Goal: Find specific page/section

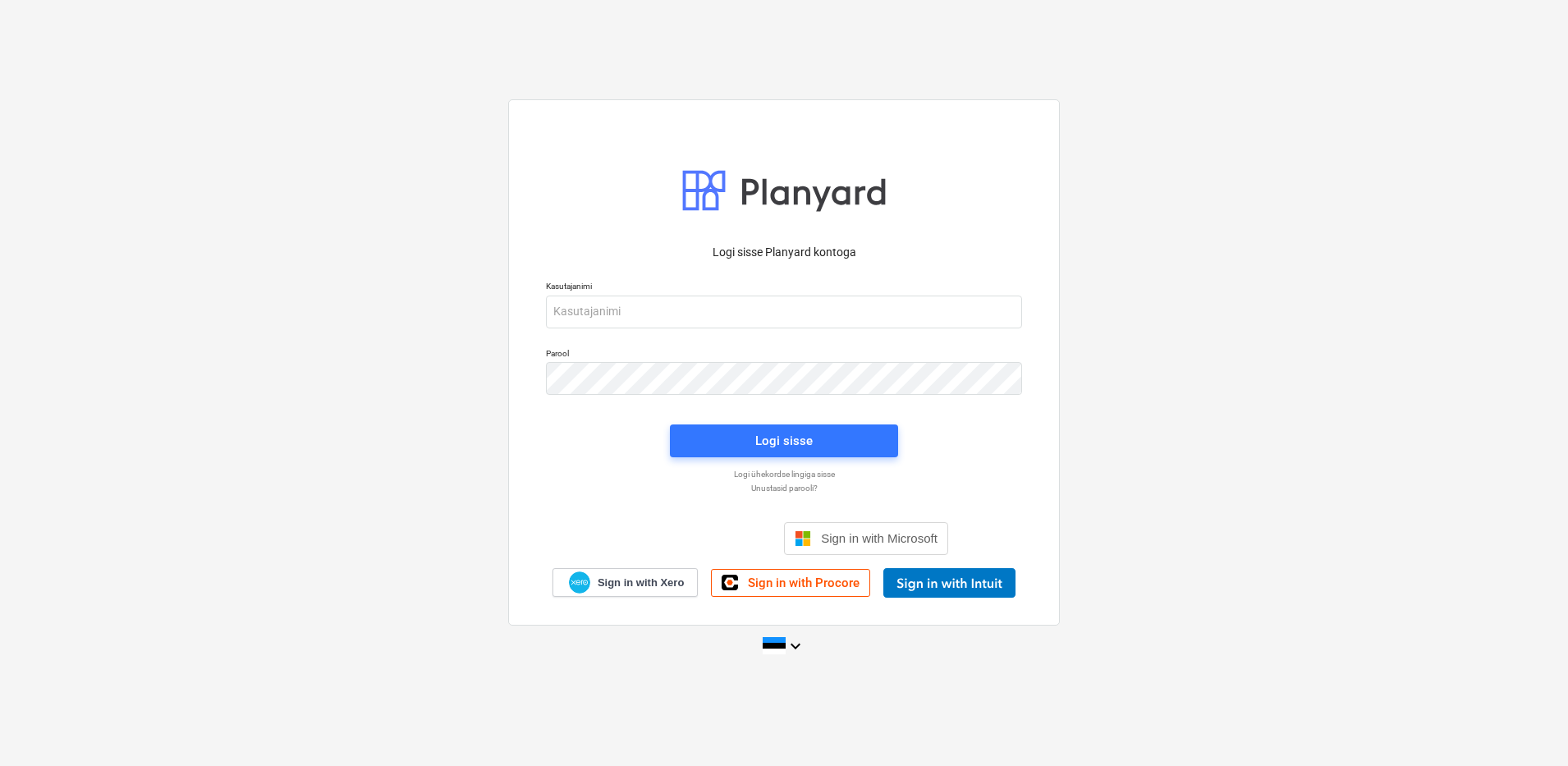
click at [640, 293] on p "Kasutajanimi" at bounding box center [784, 288] width 476 height 14
click at [626, 313] on input "email" at bounding box center [784, 312] width 476 height 33
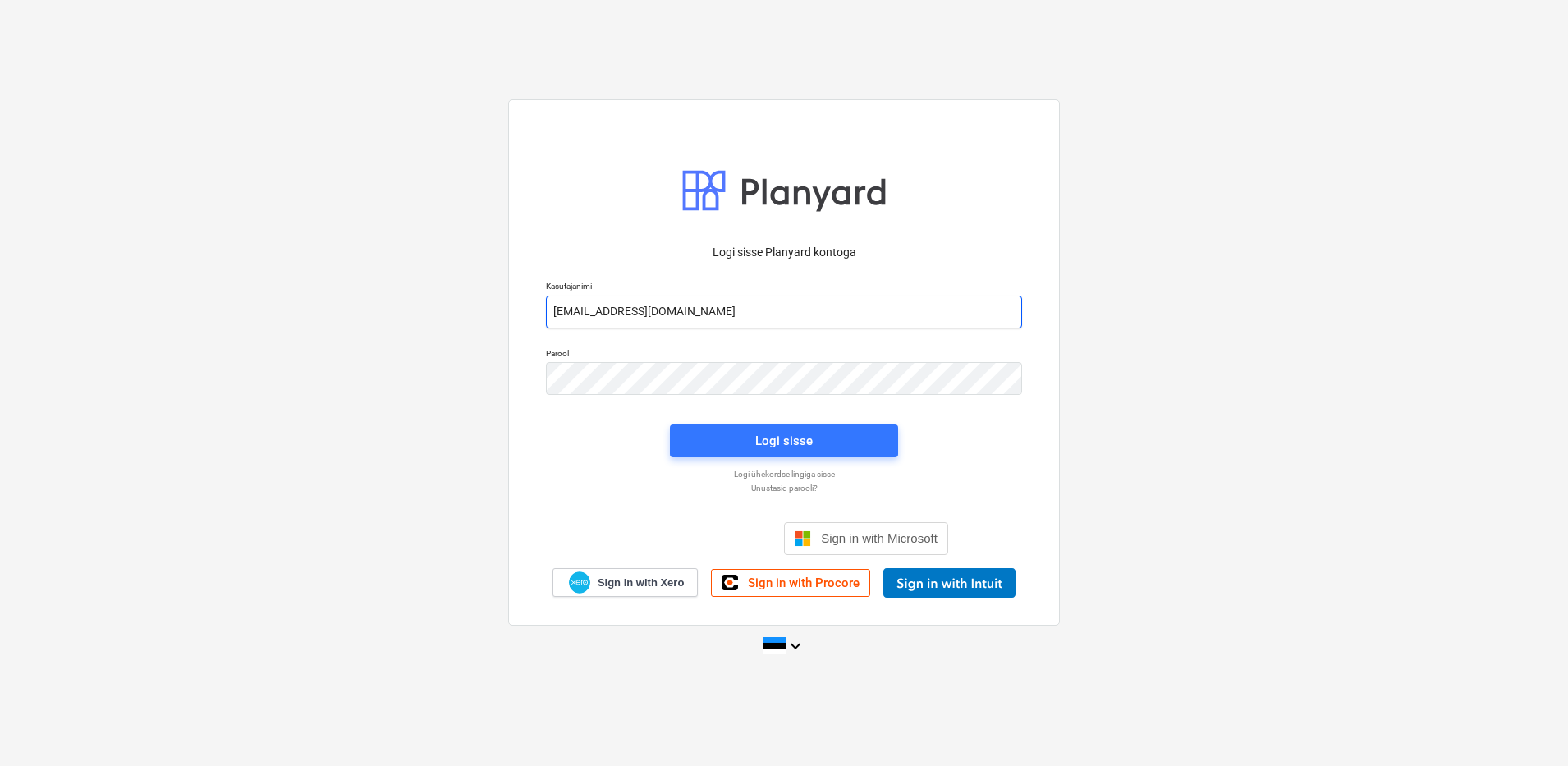
type input "[EMAIL_ADDRESS][DOMAIN_NAME]"
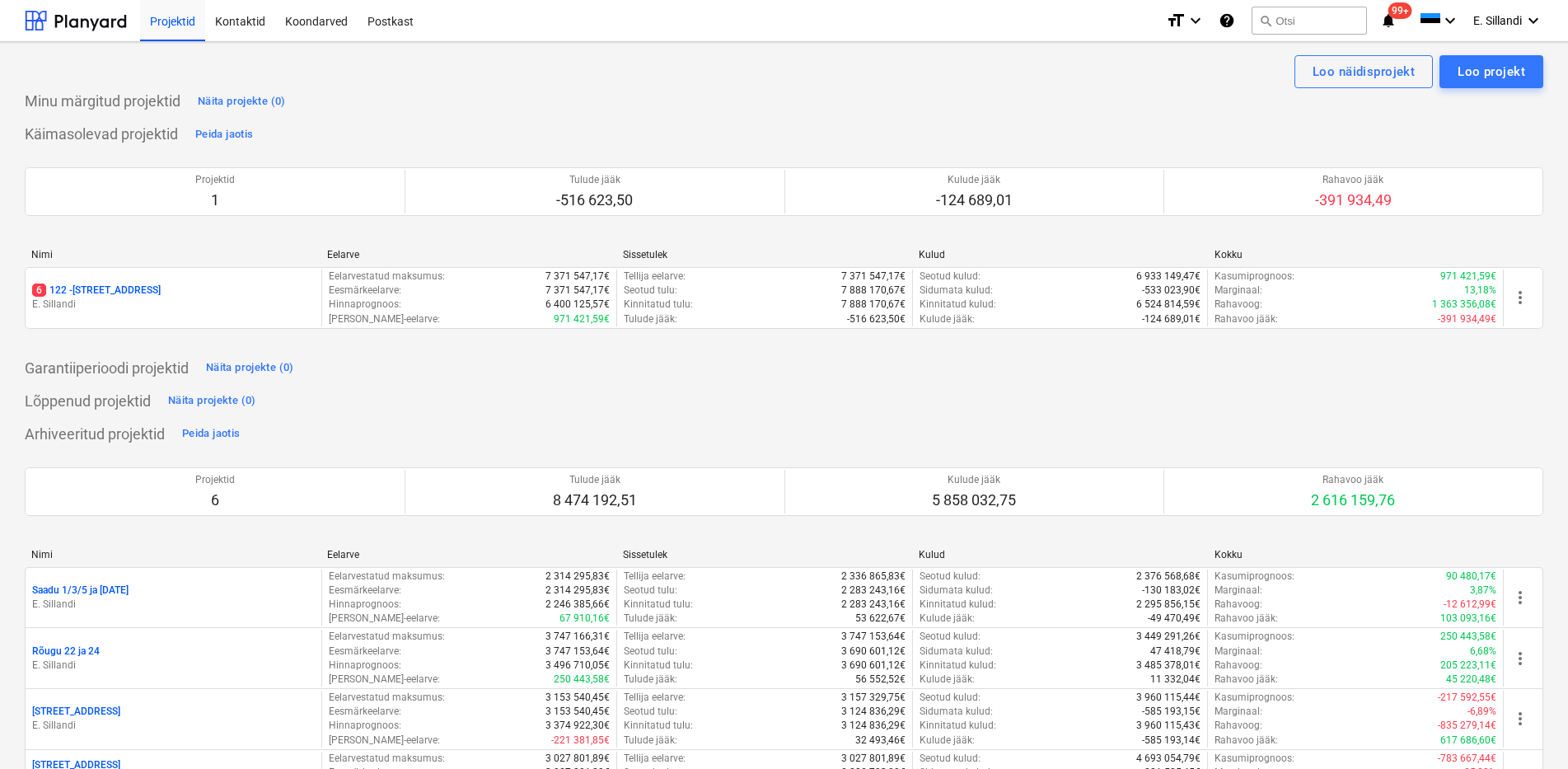
click at [117, 301] on p "E. Sillandi" at bounding box center [174, 304] width 283 height 14
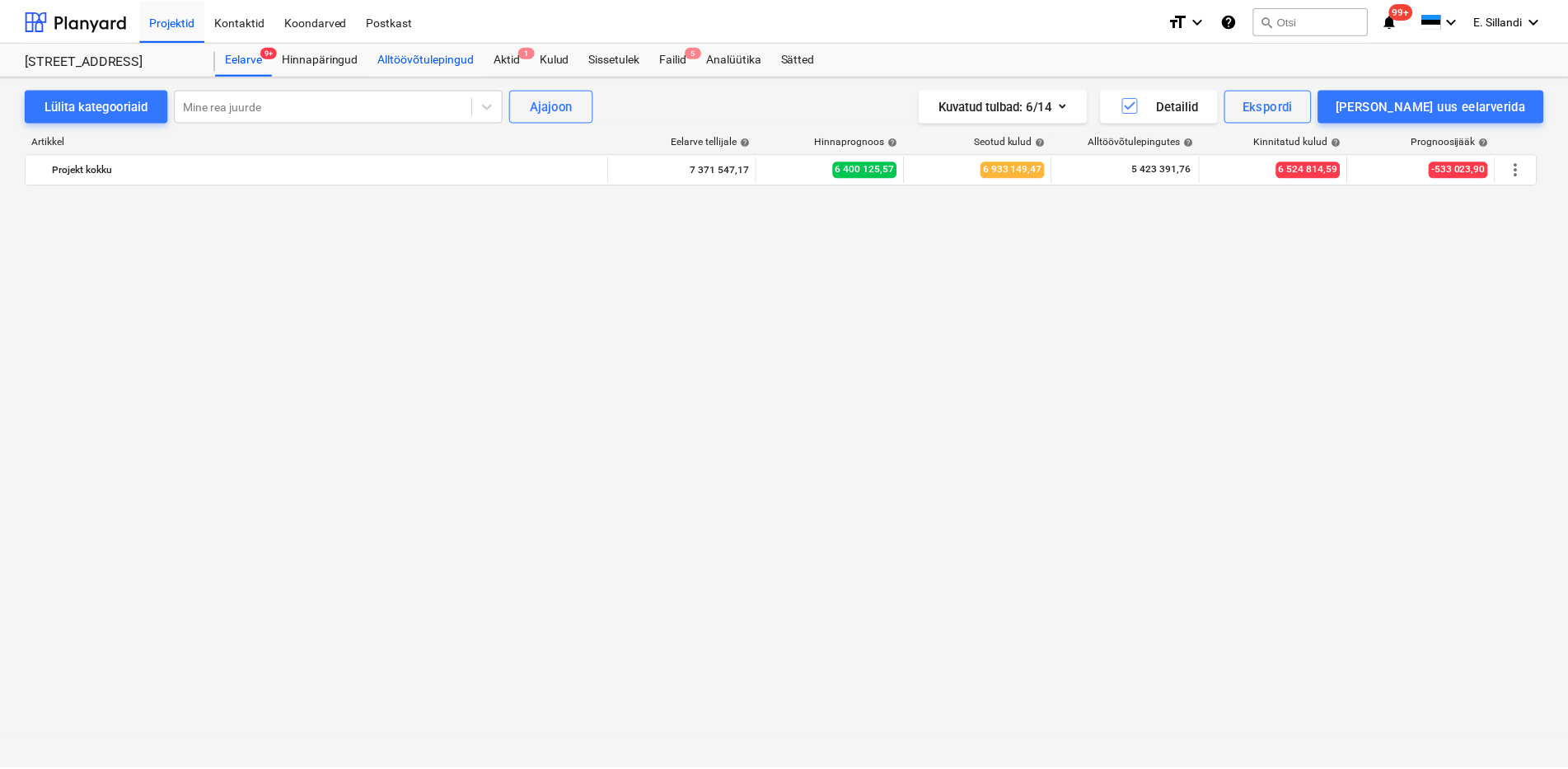
scroll to position [14696, 0]
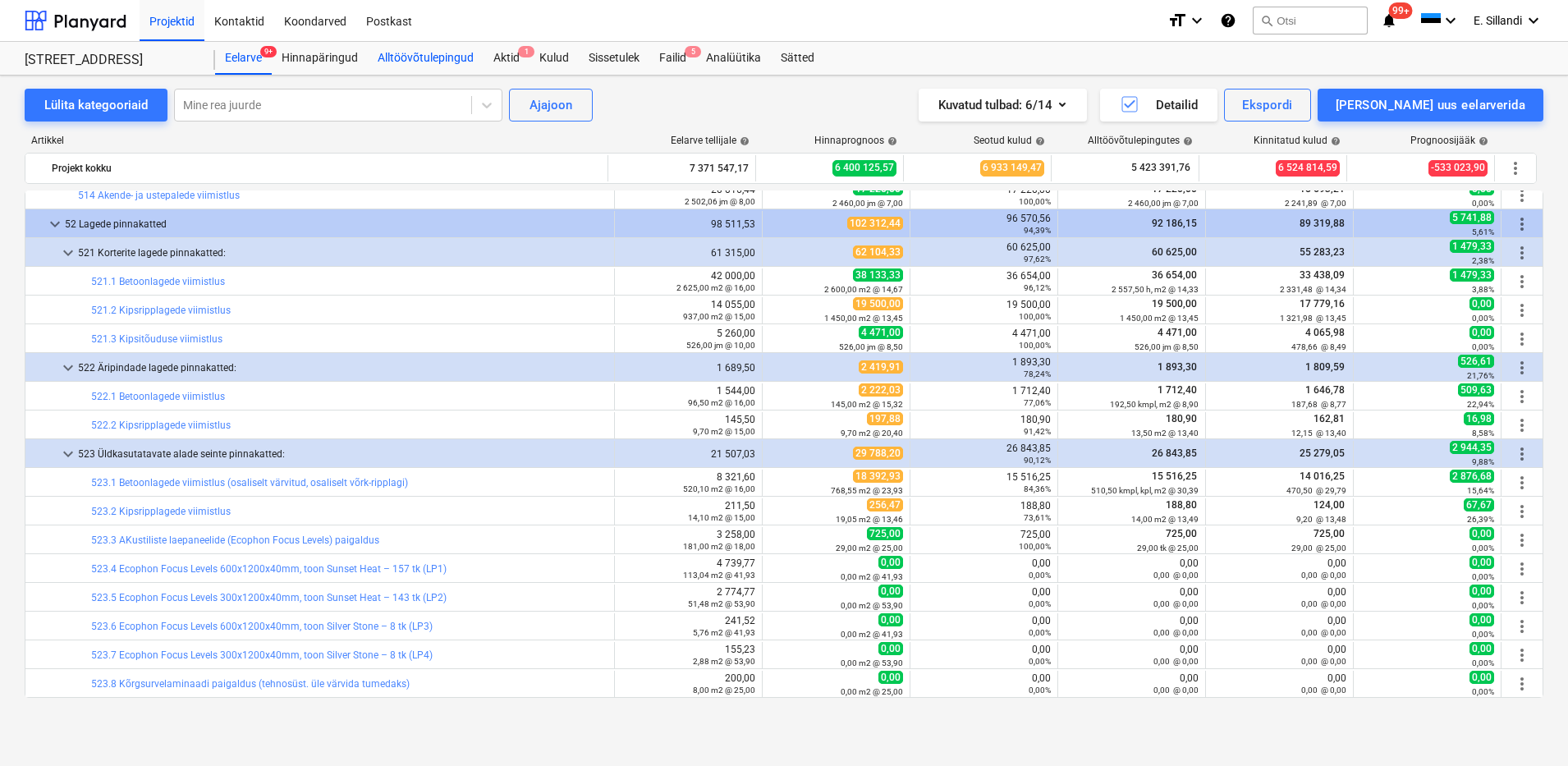
click at [433, 56] on div "Alltöövõtulepingud" at bounding box center [426, 59] width 115 height 33
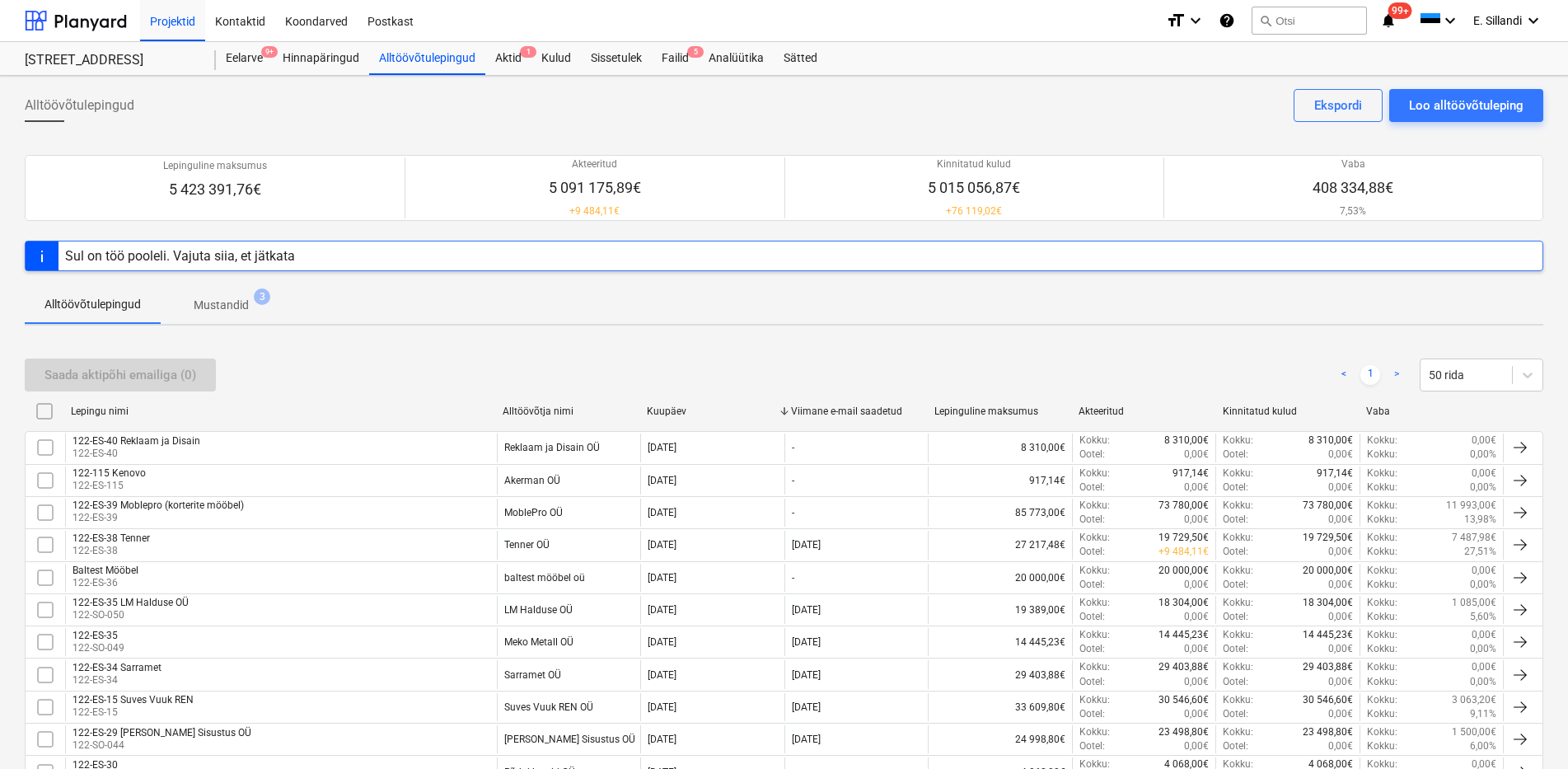
scroll to position [1018, 0]
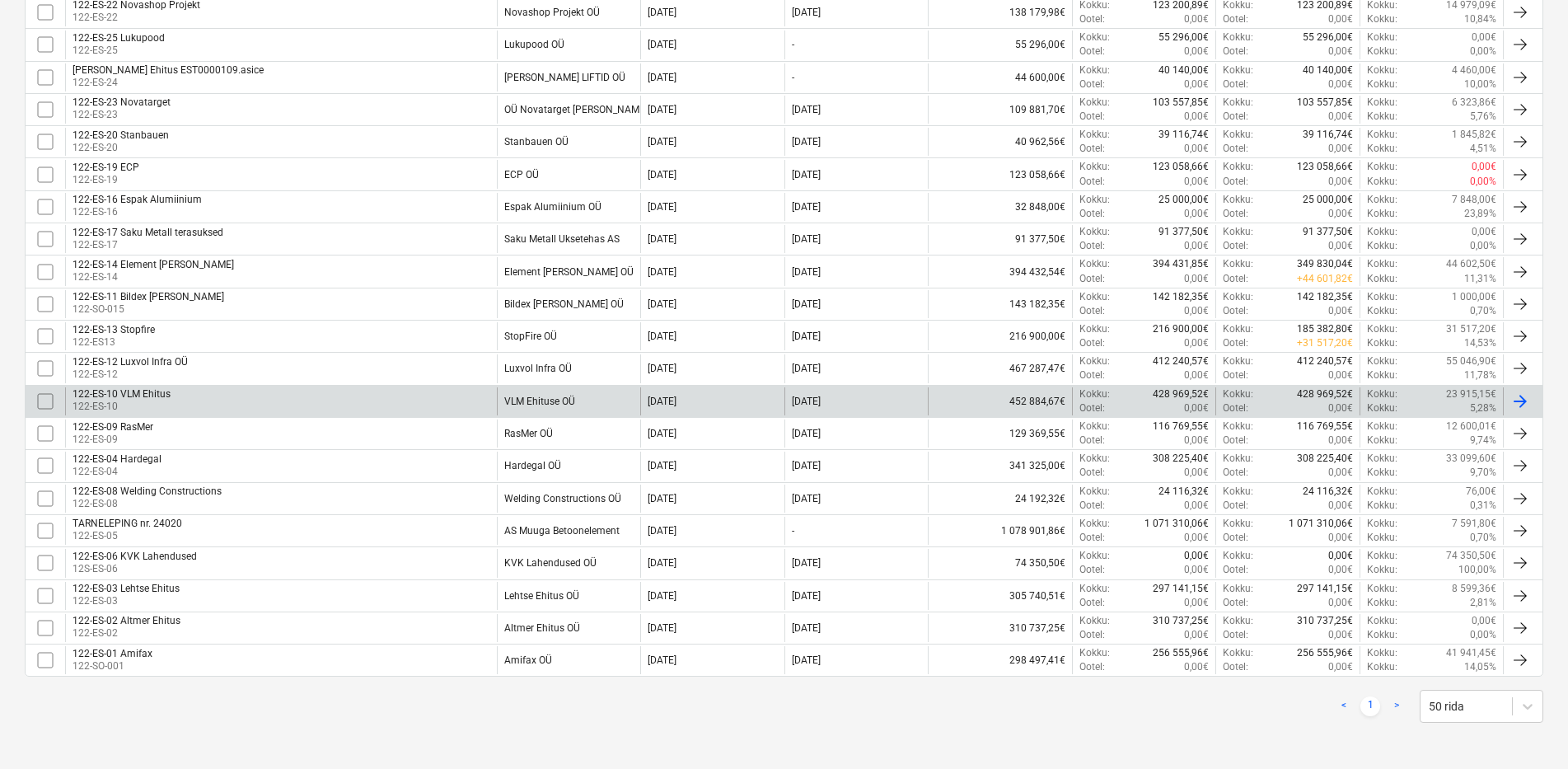
click at [405, 403] on div "122-ES-10 VLM Ehitus 122-ES-10" at bounding box center [281, 401] width 432 height 28
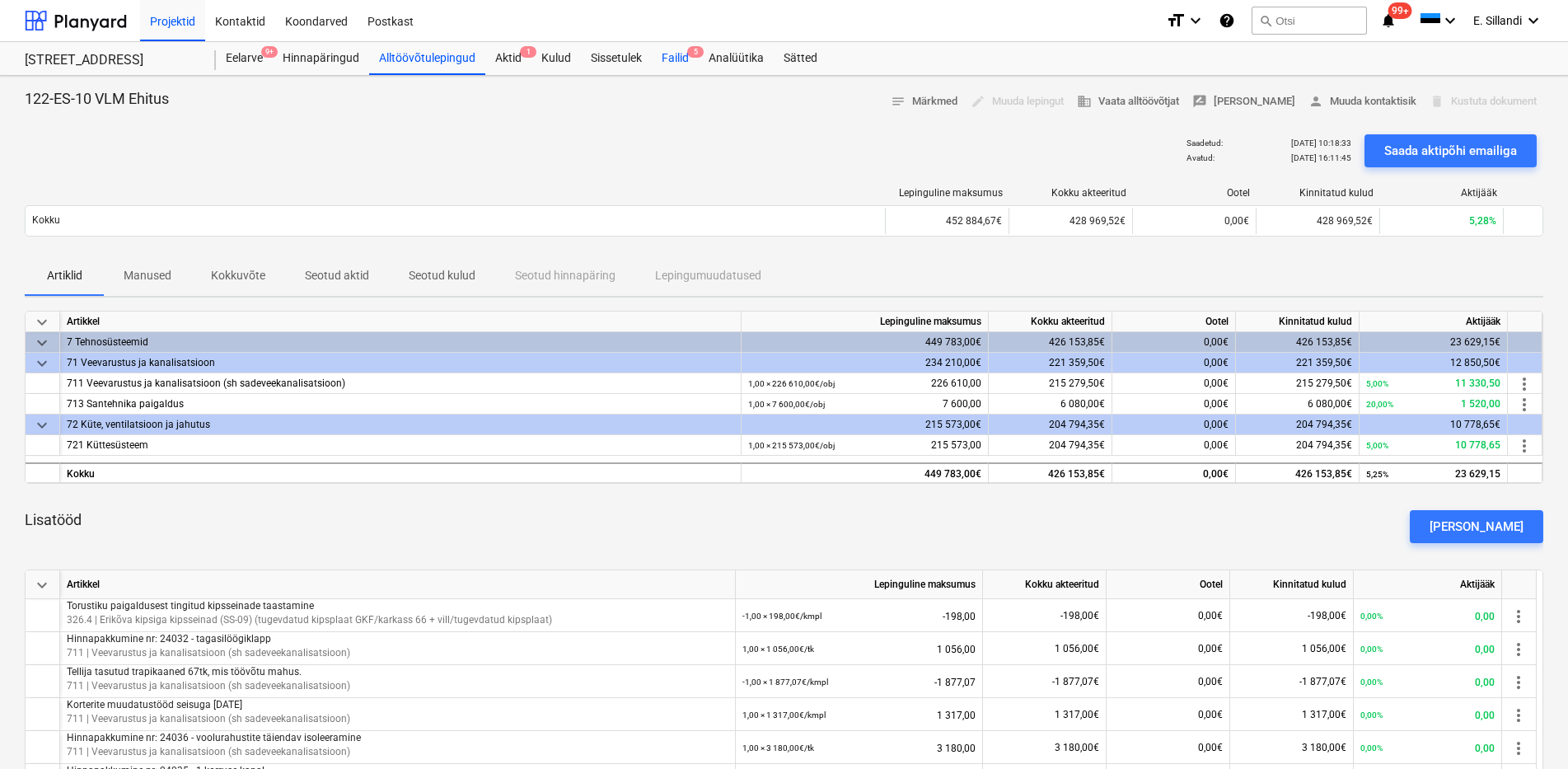
click at [689, 61] on div "Failid 5" at bounding box center [676, 59] width 47 height 33
